Goal: Navigation & Orientation: Find specific page/section

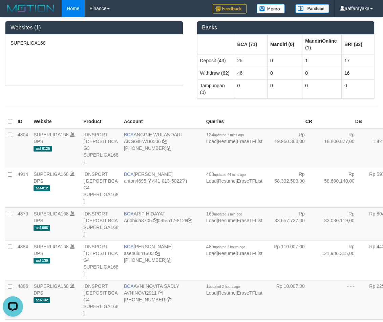
click at [116, 87] on div "Websites (1) SUPERLIGA168 Banks BCA (71) Mandiri (0) MandiriOnline (1) BRI (33)…" at bounding box center [191, 65] width 383 height 95
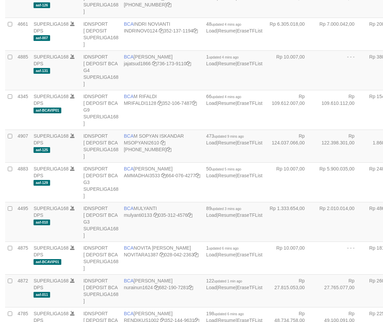
scroll to position [449, 0]
